Goal: Information Seeking & Learning: Understand process/instructions

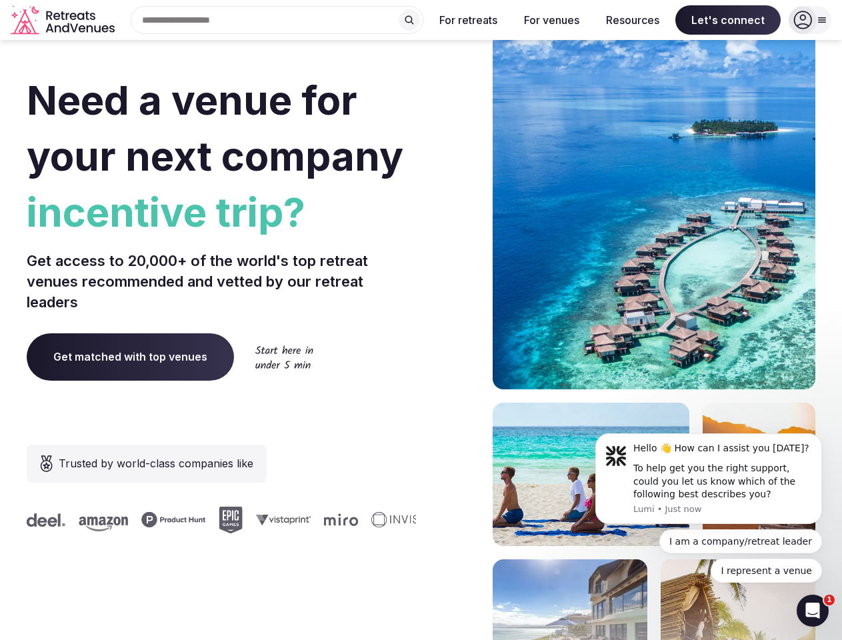
click at [420, 320] on div "Need a venue for your next company incentive trip? Get access to 20,000+ of the…" at bounding box center [421, 398] width 788 height 803
click at [277, 20] on div "Search Popular Destinations [GEOGRAPHIC_DATA], [GEOGRAPHIC_DATA] [GEOGRAPHIC_DA…" at bounding box center [271, 20] width 303 height 28
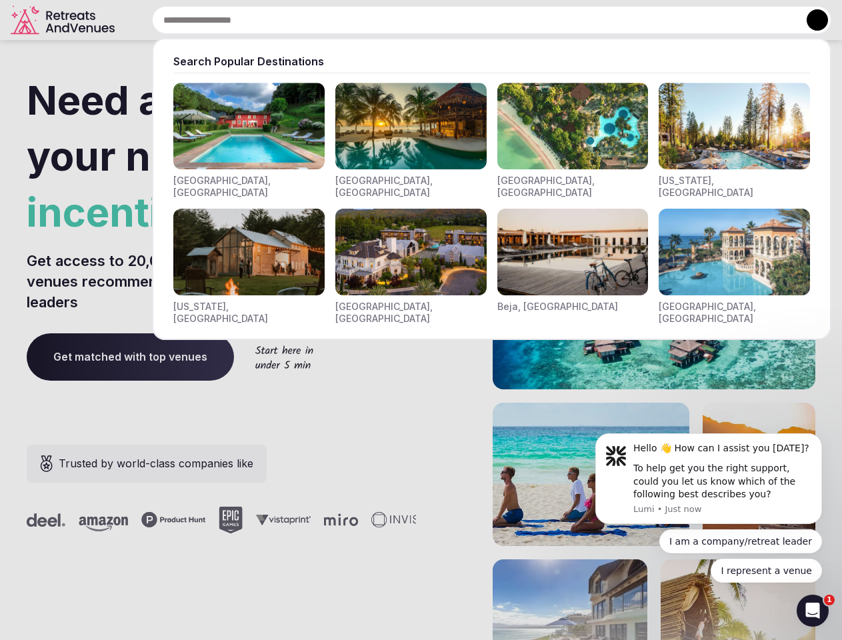
click at [409, 20] on input "text" at bounding box center [491, 20] width 679 height 28
click at [468, 20] on input "text" at bounding box center [491, 20] width 679 height 28
click at [551, 20] on input "text" at bounding box center [491, 20] width 679 height 28
click at [632, 20] on input "text" at bounding box center [491, 20] width 679 height 28
click at [728, 20] on input "text" at bounding box center [491, 20] width 679 height 28
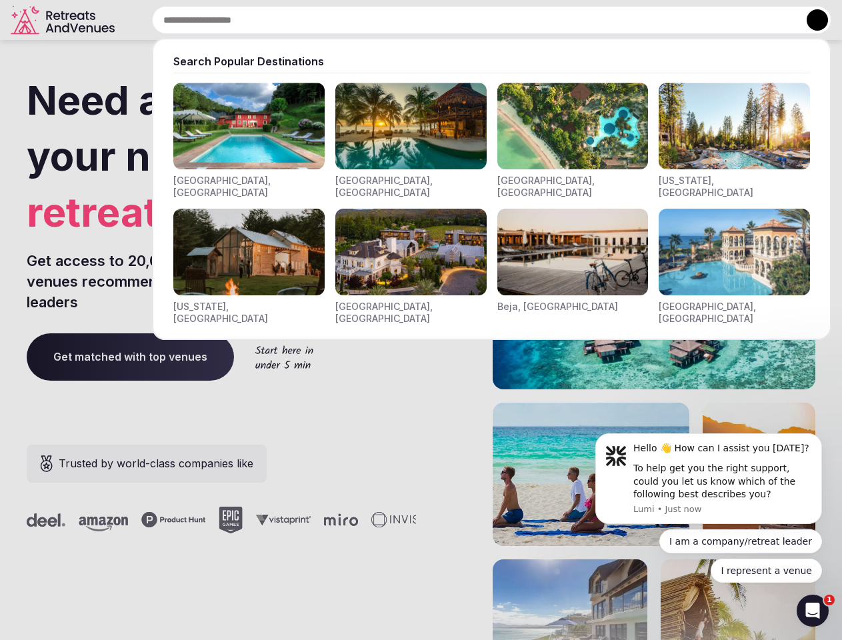
click at [810, 20] on button at bounding box center [816, 19] width 21 height 21
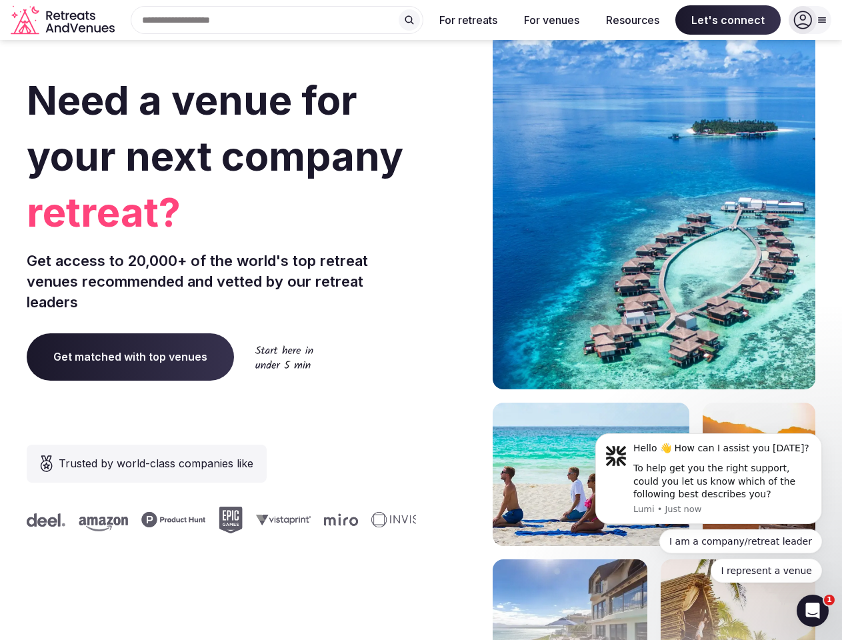
click at [708, 478] on div "To help get you the right support, could you let us know which of the following…" at bounding box center [722, 481] width 179 height 39
